Goal: Task Accomplishment & Management: Manage account settings

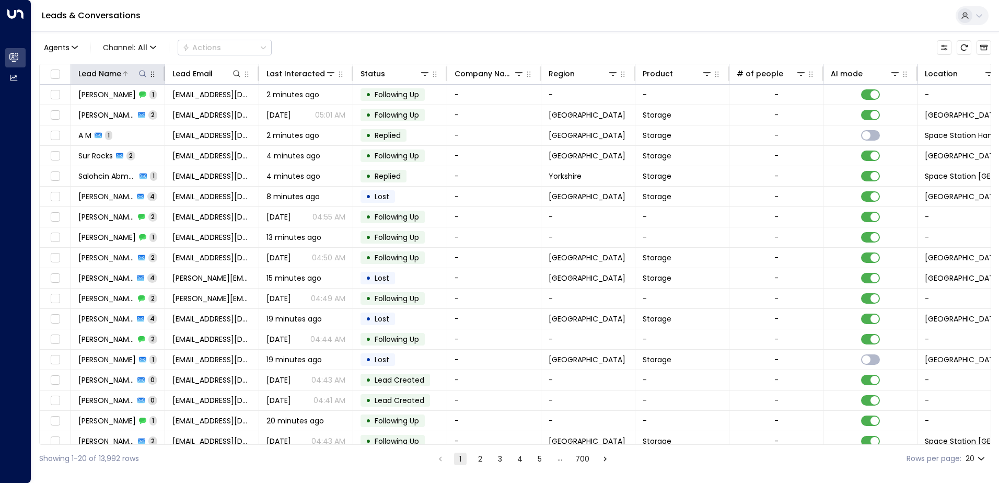
click at [142, 74] on icon at bounding box center [142, 73] width 8 height 8
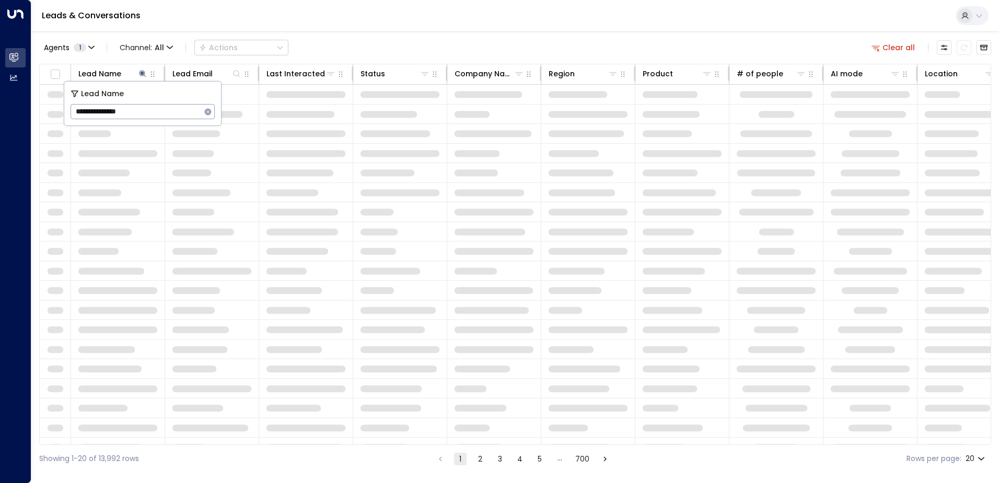
type input "**********"
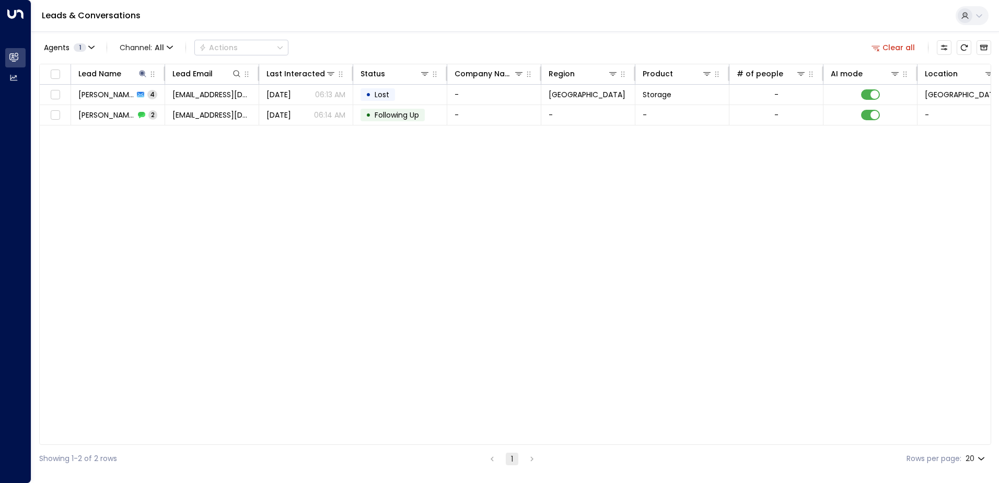
click at [181, 168] on div "Lead Name Lead Email Last Interacted Status Company Name Region Product # of pe…" at bounding box center [515, 254] width 952 height 381
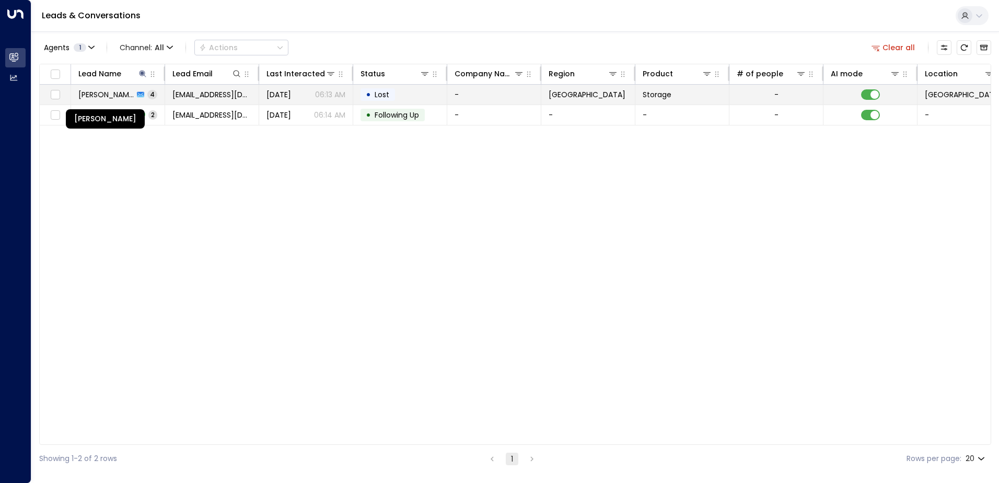
click at [113, 94] on span "[PERSON_NAME]" at bounding box center [105, 94] width 55 height 10
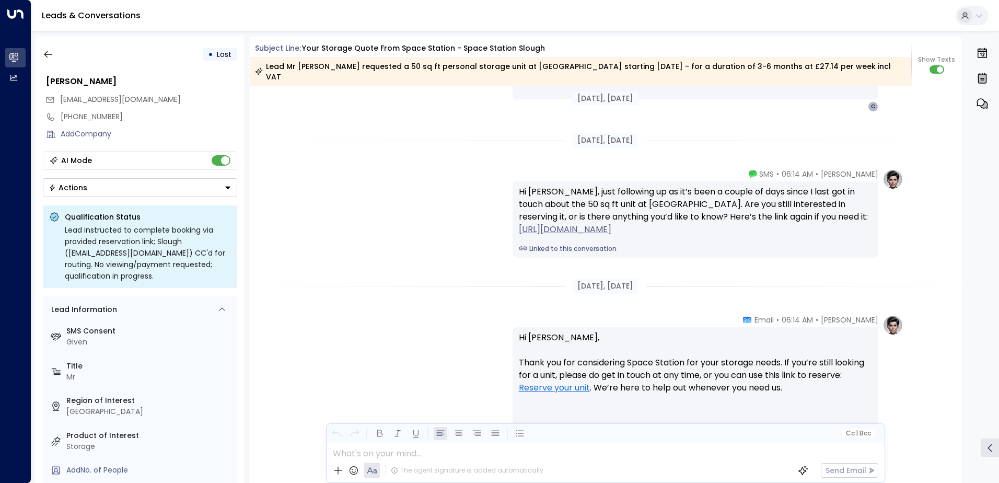
scroll to position [1639, 0]
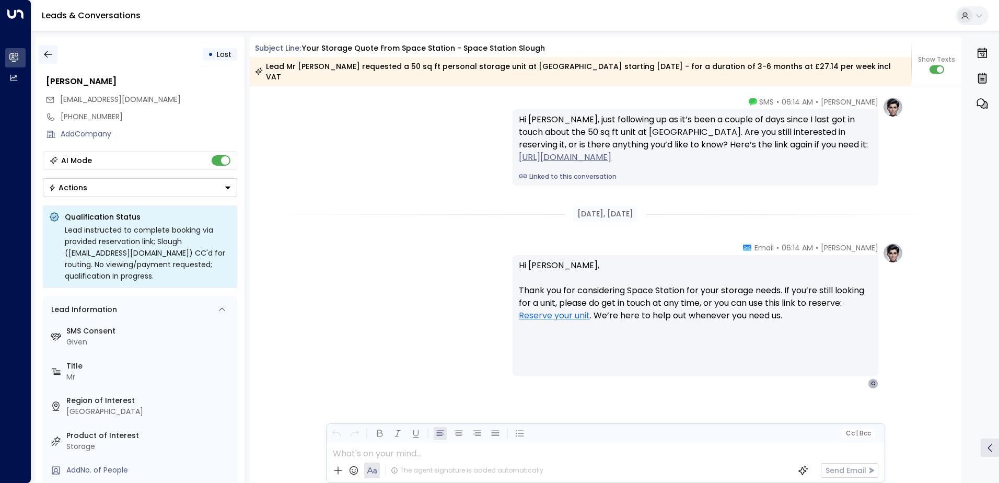
click at [46, 49] on button "button" at bounding box center [48, 54] width 19 height 19
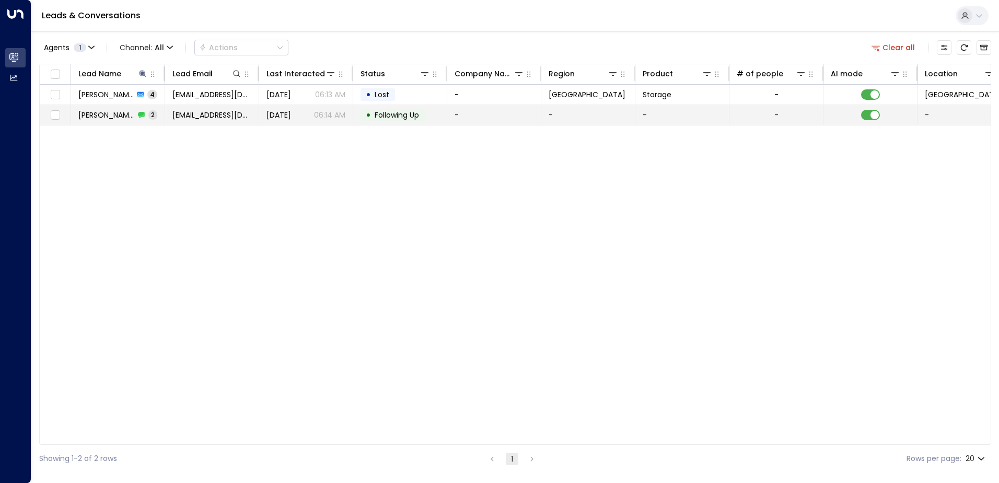
click at [141, 116] on icon at bounding box center [141, 115] width 7 height 6
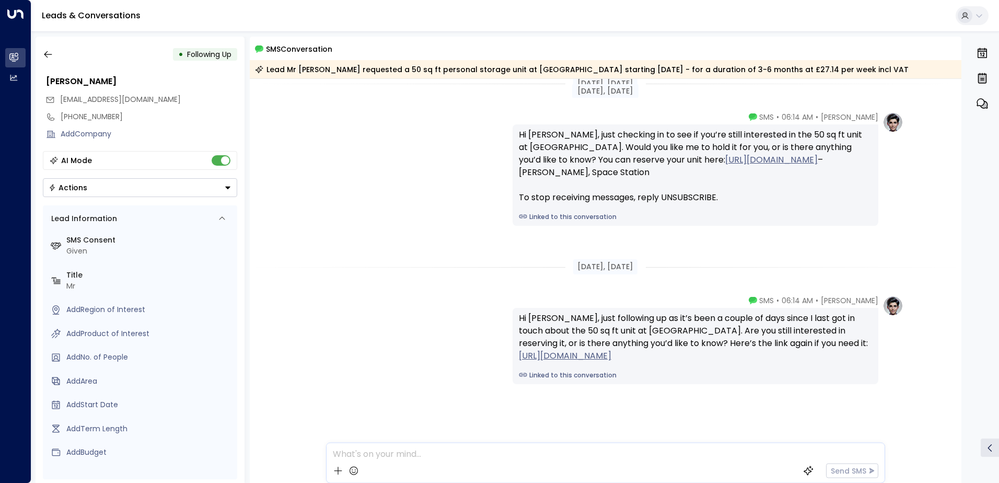
scroll to position [19, 0]
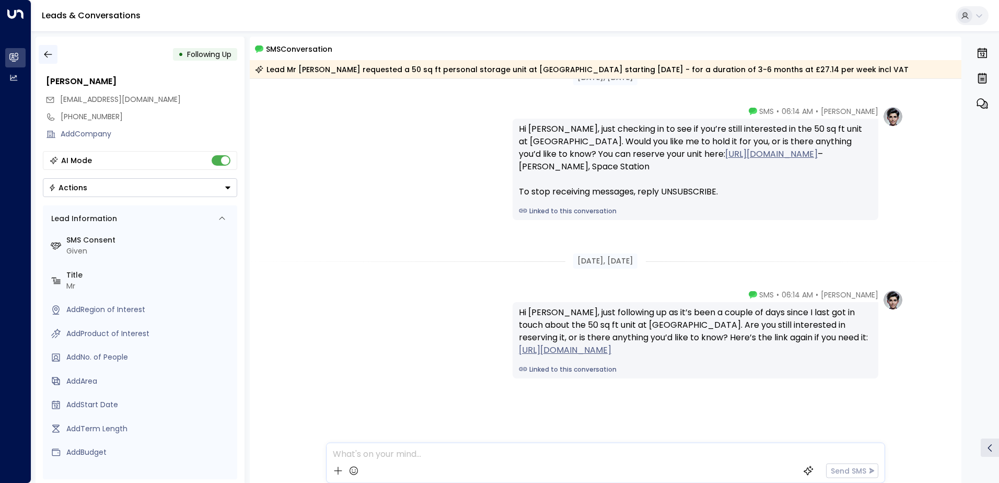
click at [48, 55] on icon "button" at bounding box center [48, 54] width 10 height 10
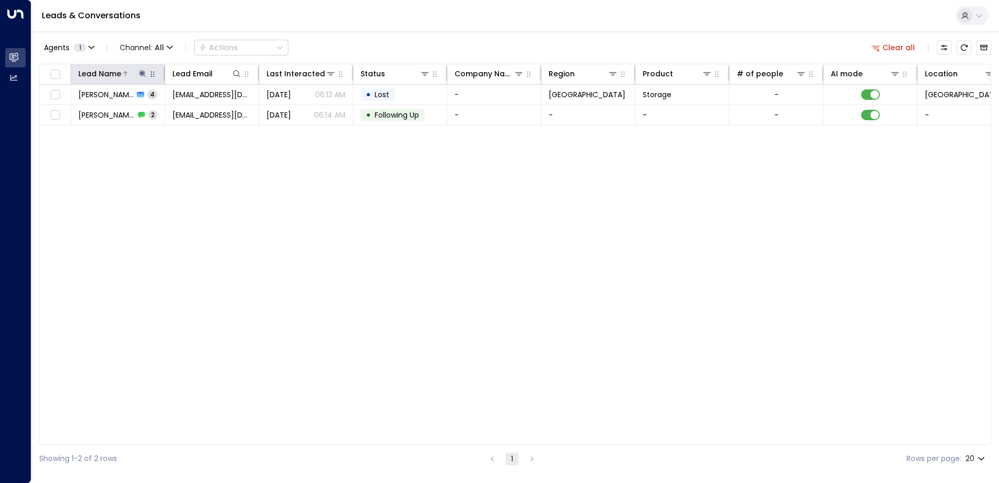
click at [141, 74] on icon at bounding box center [142, 73] width 8 height 8
drag, startPoint x: 149, startPoint y: 113, endPoint x: 66, endPoint y: 109, distance: 83.2
click at [66, 109] on div "**********" at bounding box center [142, 103] width 157 height 44
type input "**********"
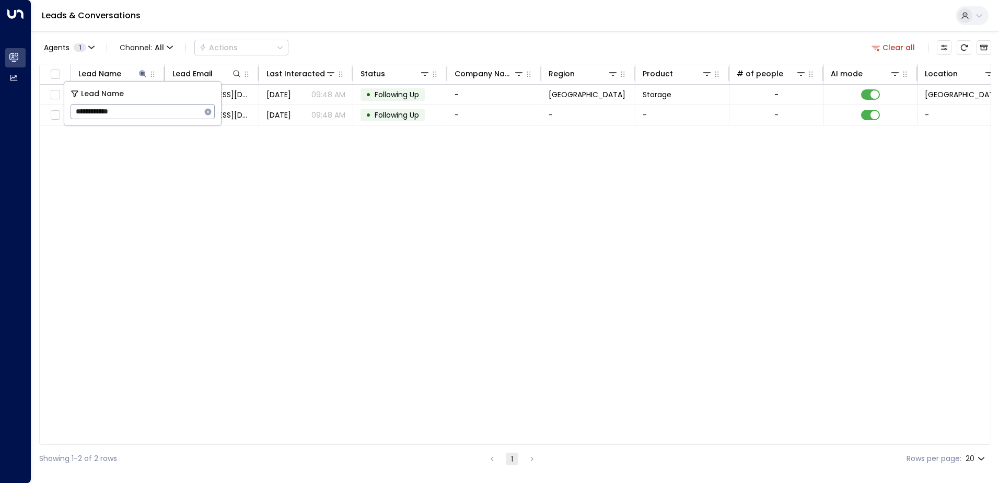
click at [134, 186] on div "Lead Name Lead Email Last Interacted Status Company Name Region Product # of pe…" at bounding box center [515, 254] width 952 height 381
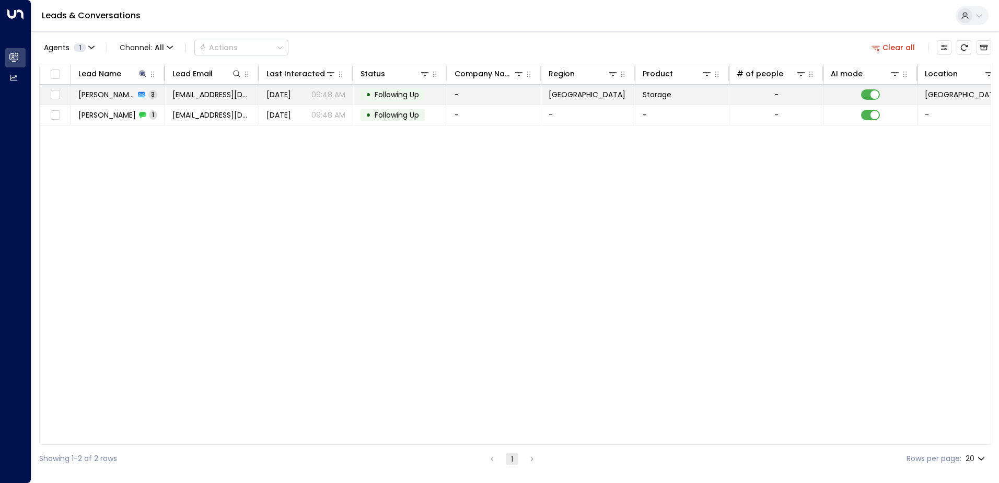
click at [136, 95] on div "[PERSON_NAME] 3" at bounding box center [117, 94] width 79 height 10
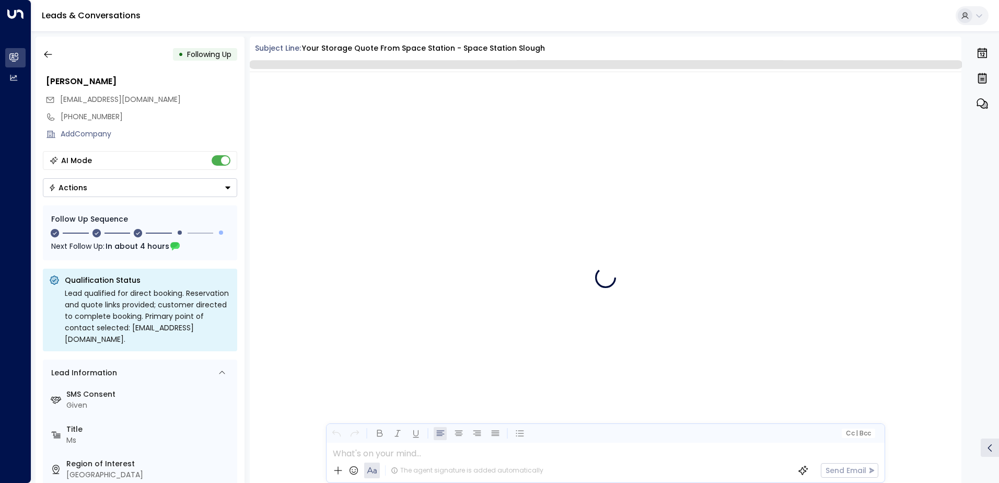
scroll to position [1163, 0]
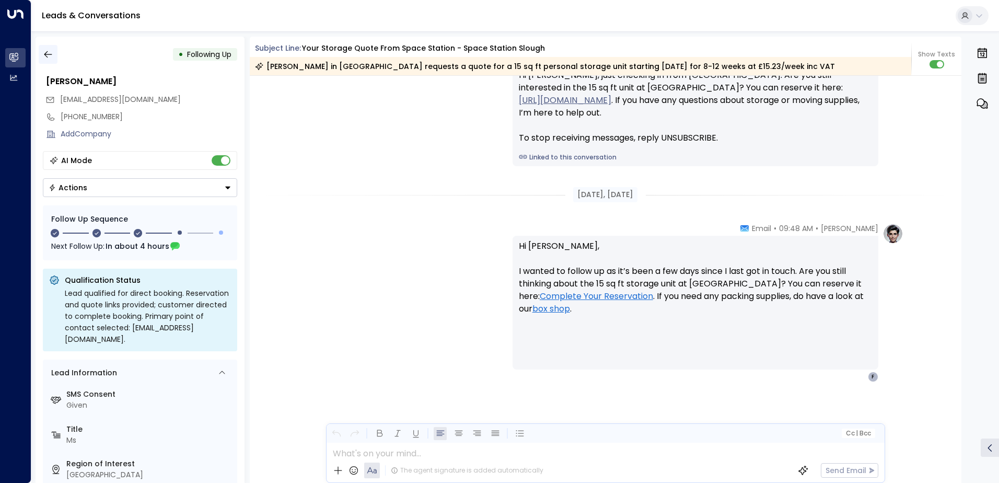
click at [49, 54] on icon "button" at bounding box center [48, 54] width 8 height 7
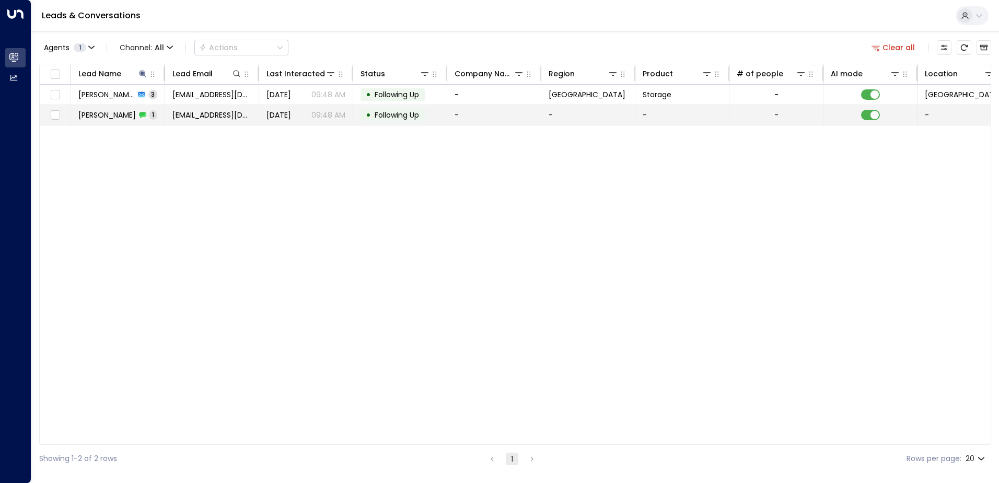
click at [104, 115] on span "[PERSON_NAME]" at bounding box center [106, 115] width 57 height 10
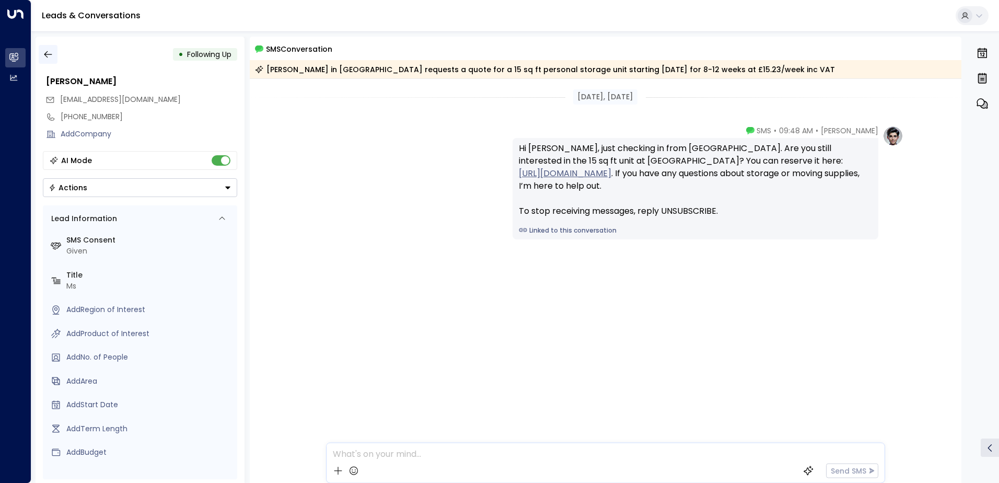
click at [54, 49] on button "button" at bounding box center [48, 54] width 19 height 19
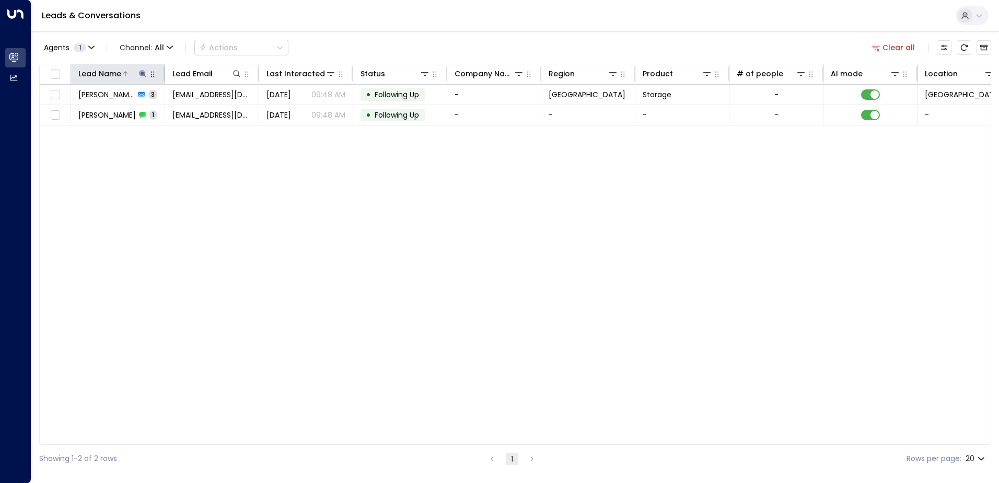
click at [145, 74] on icon at bounding box center [142, 73] width 7 height 7
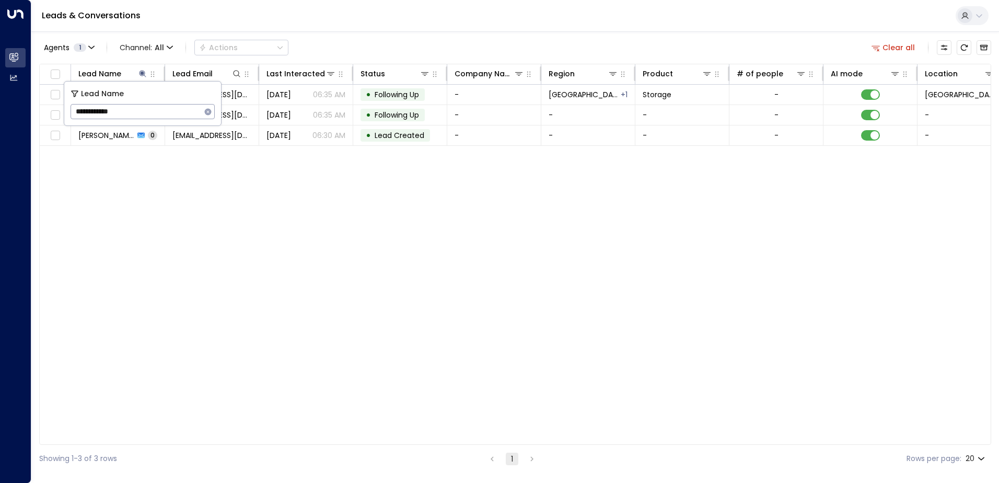
type input "**********"
click at [131, 169] on div "Lead Name Lead Email Last Interacted Status Company Name Region Product # of pe…" at bounding box center [515, 254] width 952 height 381
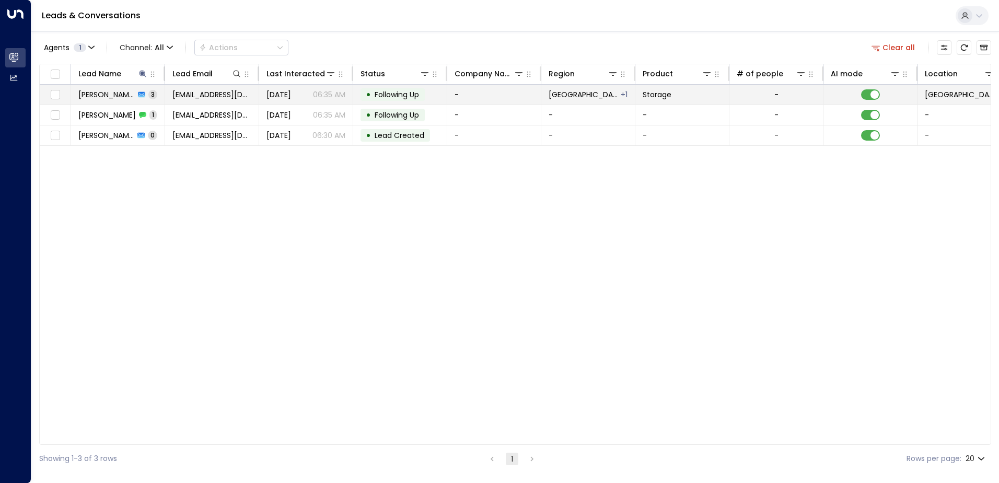
click at [122, 96] on span "[PERSON_NAME]" at bounding box center [106, 94] width 56 height 10
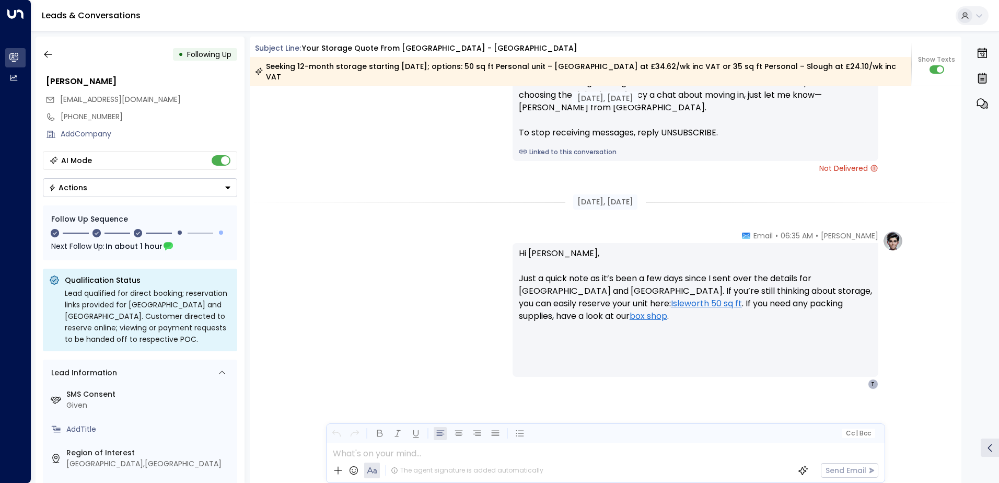
scroll to position [1140, 0]
click at [50, 55] on icon "button" at bounding box center [48, 54] width 10 height 10
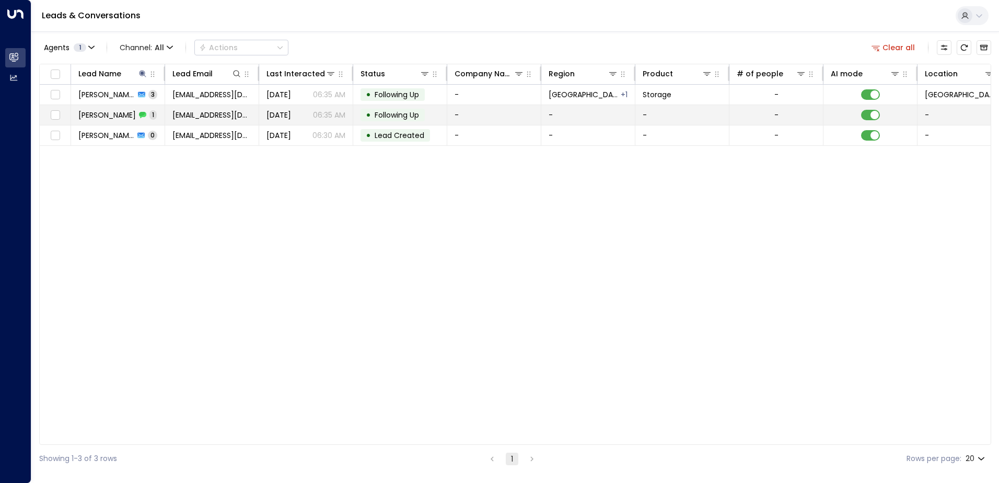
click at [116, 115] on span "[PERSON_NAME]" at bounding box center [106, 115] width 57 height 10
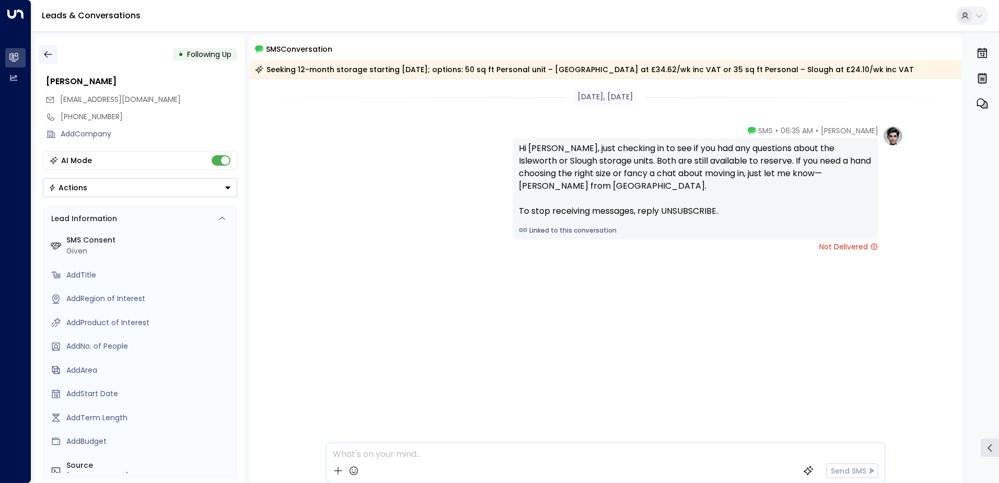
click at [53, 56] on button "button" at bounding box center [48, 54] width 19 height 19
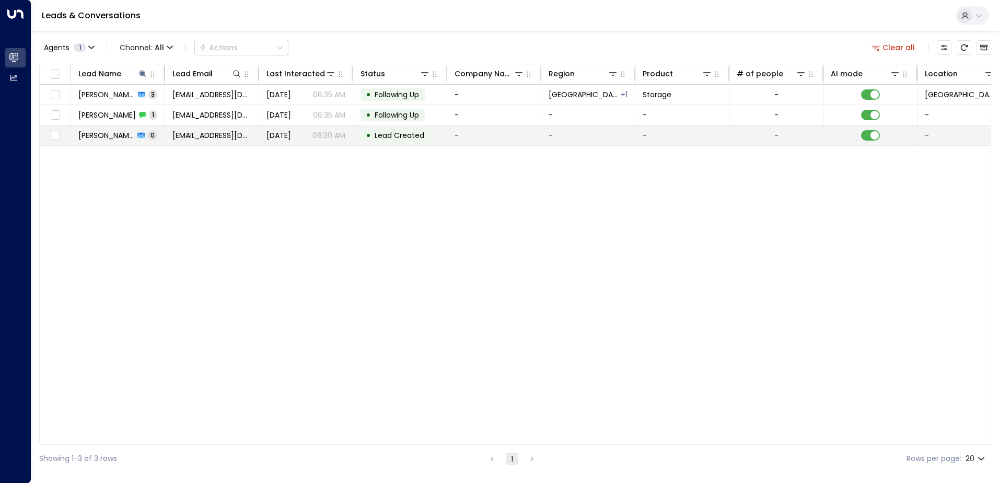
click at [105, 136] on span "[PERSON_NAME]" at bounding box center [106, 135] width 56 height 10
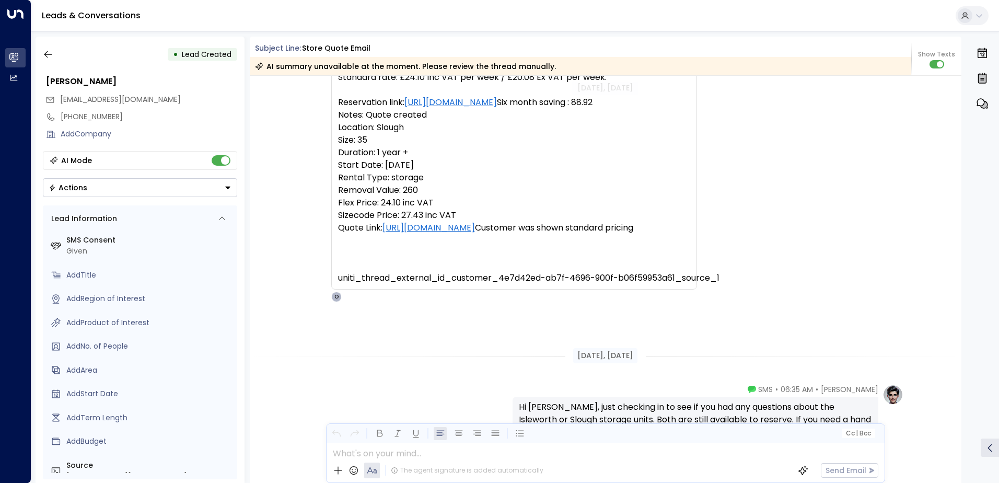
scroll to position [90, 0]
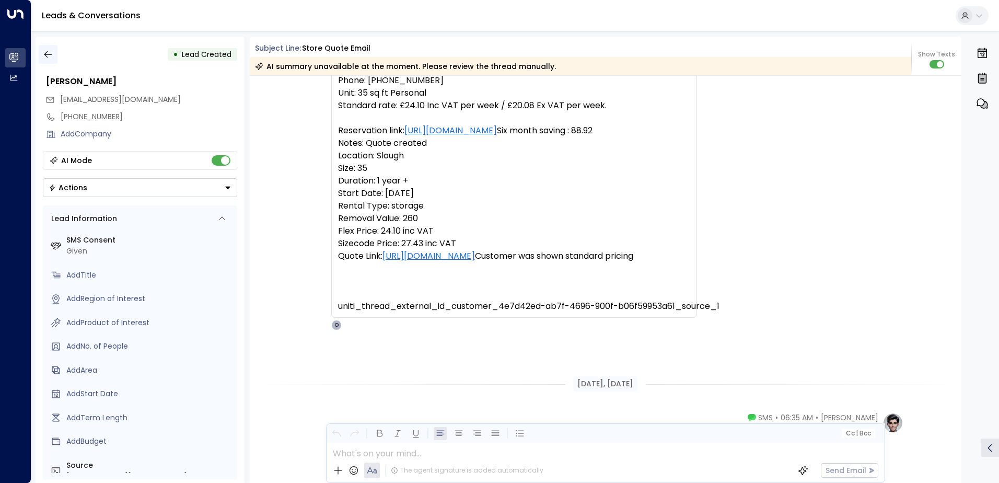
click at [48, 56] on icon "button" at bounding box center [48, 54] width 10 height 10
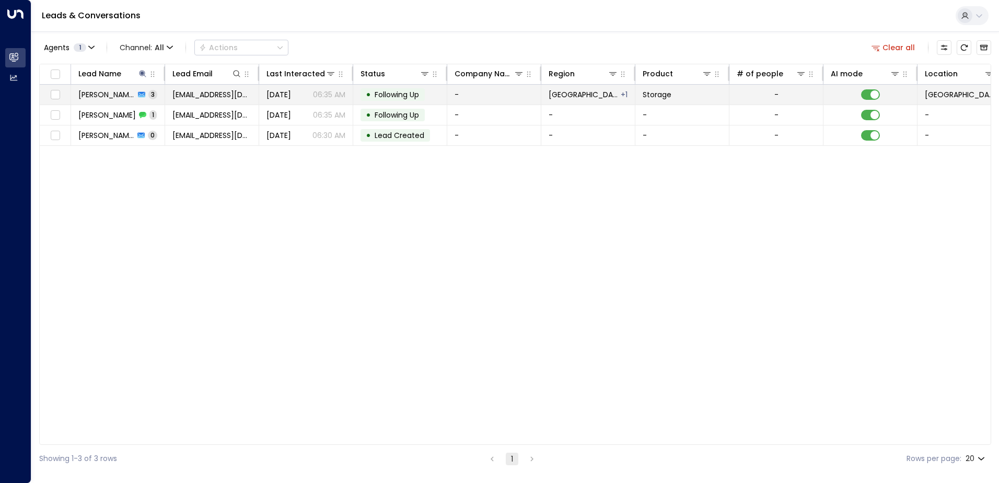
click at [100, 90] on span "[PERSON_NAME]" at bounding box center [106, 94] width 56 height 10
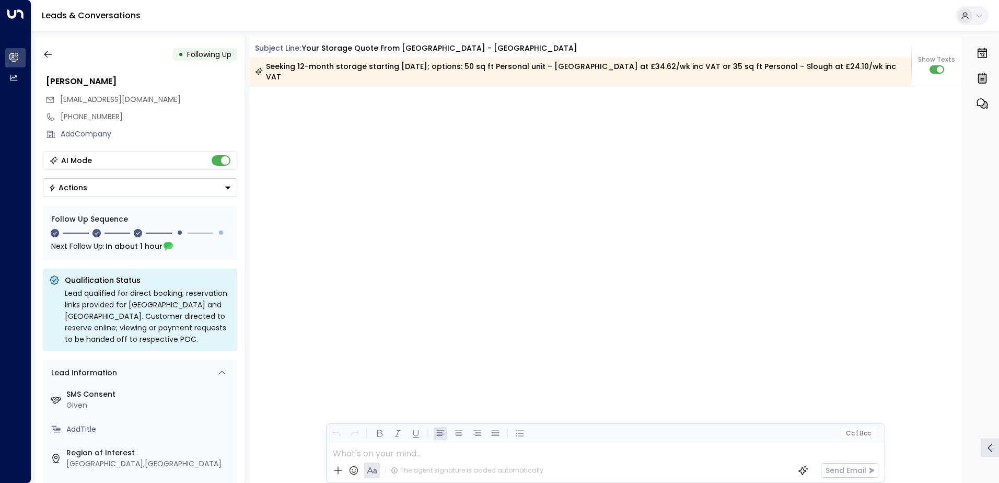
scroll to position [1177, 0]
